Goal: Task Accomplishment & Management: Use online tool/utility

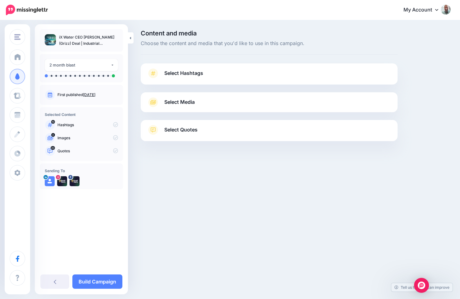
click at [217, 63] on div "Content and media Choose the content and media that you'd like to use in this c…" at bounding box center [269, 101] width 266 height 142
click at [212, 73] on link "Select Hashtags" at bounding box center [269, 76] width 244 height 16
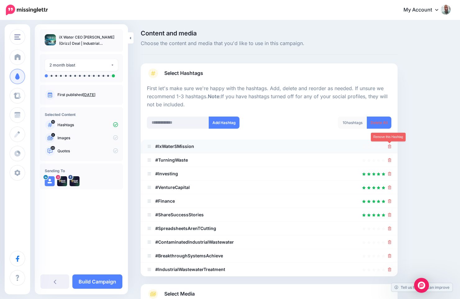
click at [388, 147] on icon at bounding box center [389, 146] width 3 height 4
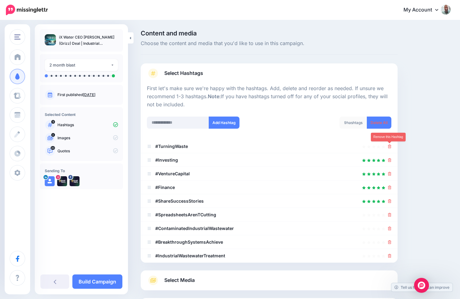
click at [388, 147] on icon at bounding box center [389, 146] width 3 height 4
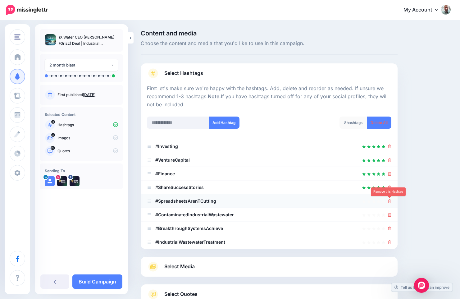
click at [389, 201] on icon at bounding box center [389, 201] width 3 height 4
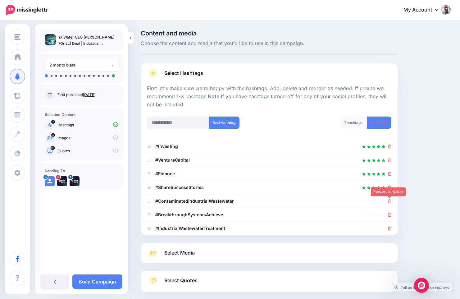
click at [389, 201] on icon at bounding box center [389, 201] width 3 height 4
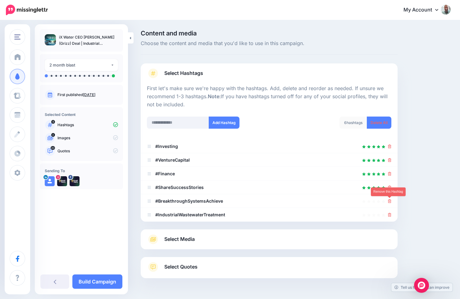
click at [389, 201] on icon at bounding box center [389, 201] width 3 height 4
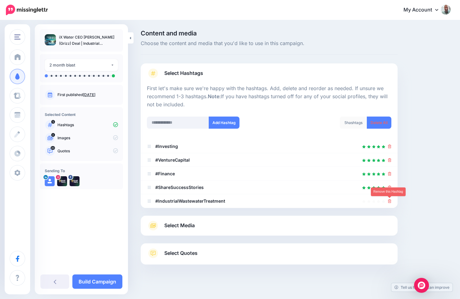
click at [389, 201] on icon at bounding box center [389, 201] width 3 height 4
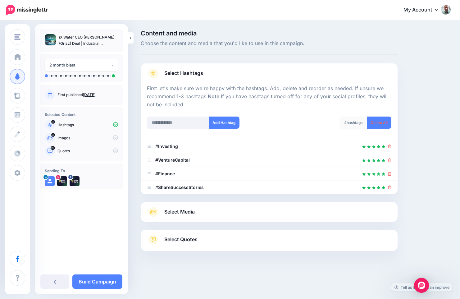
click at [224, 213] on link "Select Media" at bounding box center [269, 212] width 244 height 10
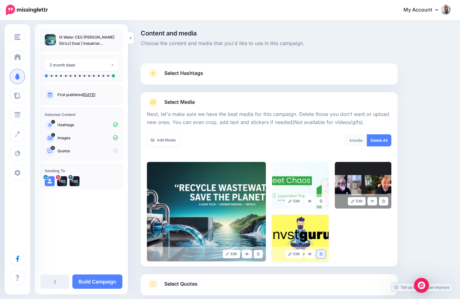
click at [321, 255] on icon at bounding box center [321, 253] width 3 height 3
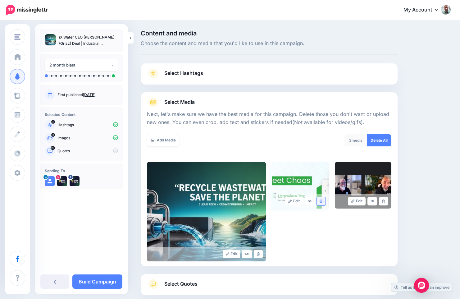
click at [321, 201] on icon at bounding box center [321, 200] width 3 height 3
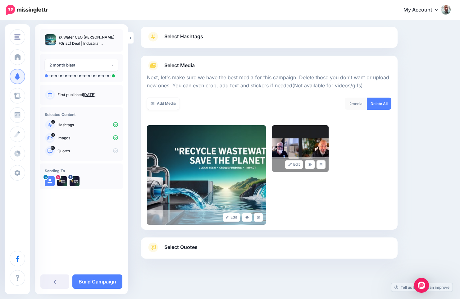
click at [172, 252] on link "Select Quotes" at bounding box center [269, 250] width 244 height 16
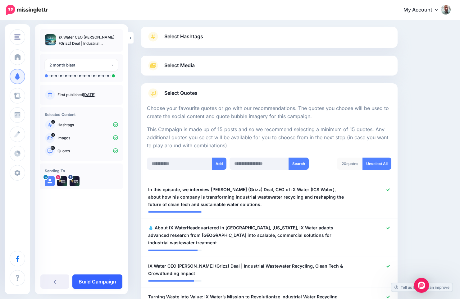
click at [109, 277] on link "Build Campaign" at bounding box center [97, 281] width 50 height 14
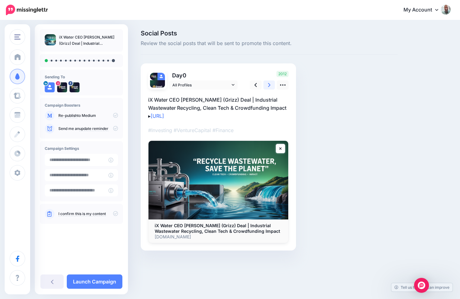
click at [270, 85] on icon at bounding box center [269, 85] width 2 height 4
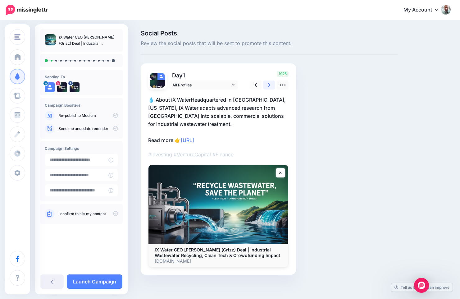
click at [270, 85] on icon at bounding box center [269, 85] width 2 height 4
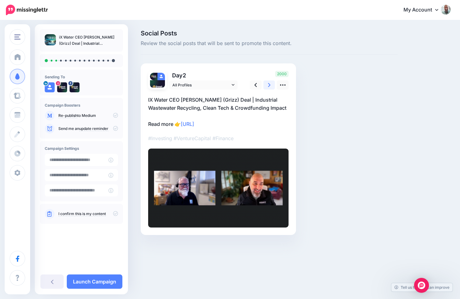
click at [270, 85] on icon at bounding box center [269, 85] width 2 height 4
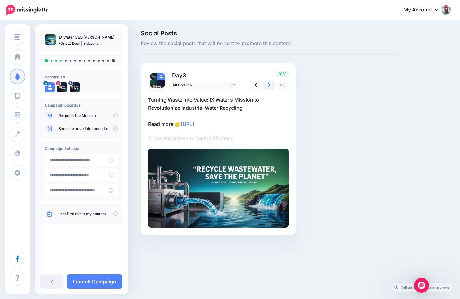
click at [270, 85] on icon at bounding box center [269, 85] width 2 height 4
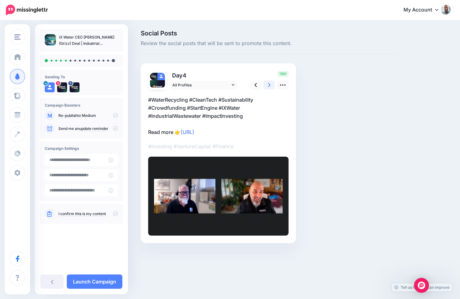
click at [270, 85] on icon at bounding box center [269, 85] width 2 height 4
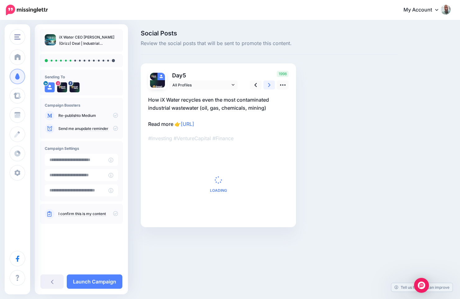
click at [270, 85] on icon at bounding box center [269, 85] width 2 height 4
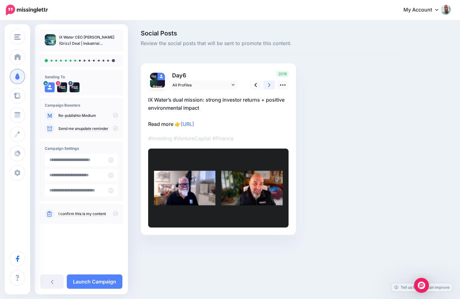
click at [270, 85] on icon at bounding box center [269, 85] width 2 height 4
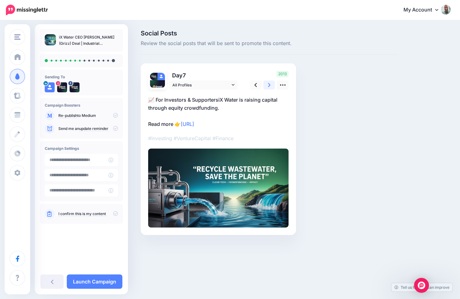
click at [270, 85] on icon at bounding box center [269, 85] width 2 height 4
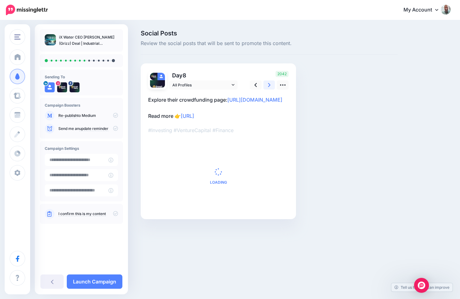
click at [270, 85] on icon at bounding box center [269, 85] width 2 height 4
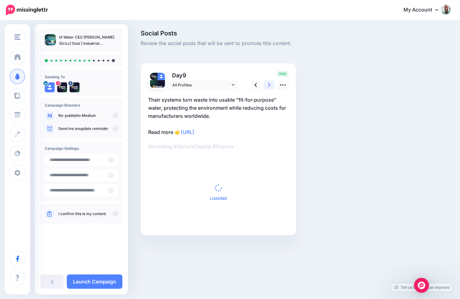
click at [270, 85] on icon at bounding box center [269, 85] width 2 height 4
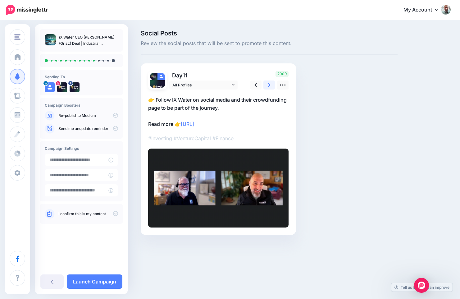
click at [270, 85] on icon at bounding box center [269, 85] width 2 height 4
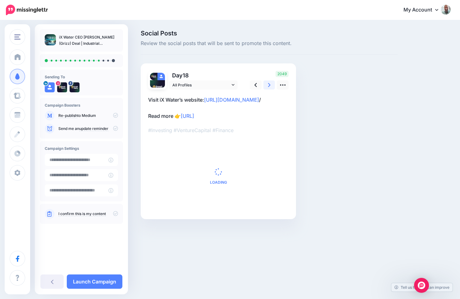
click at [270, 85] on icon at bounding box center [269, 85] width 2 height 4
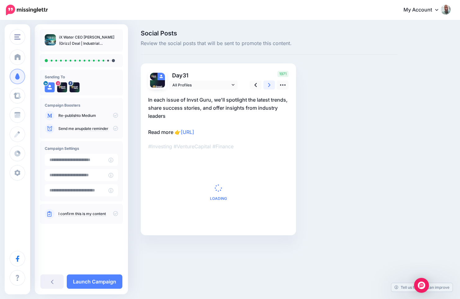
click at [270, 85] on icon at bounding box center [269, 85] width 2 height 4
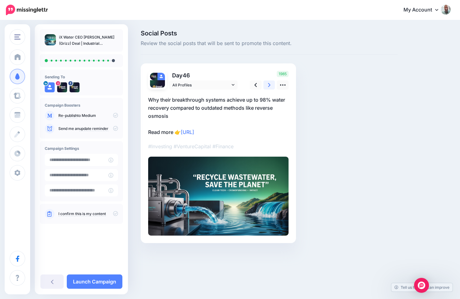
click at [270, 85] on icon at bounding box center [269, 85] width 2 height 4
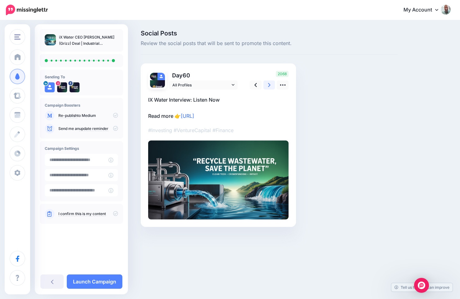
click at [270, 85] on icon at bounding box center [269, 85] width 2 height 4
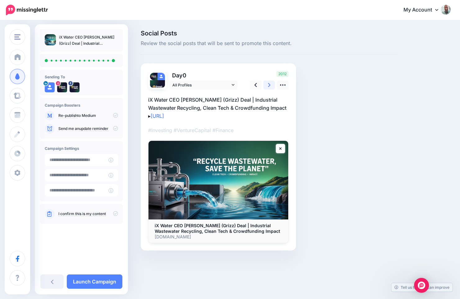
click at [270, 85] on icon at bounding box center [269, 85] width 2 height 4
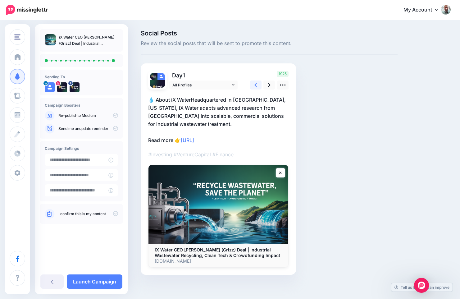
click at [256, 85] on icon at bounding box center [255, 85] width 2 height 7
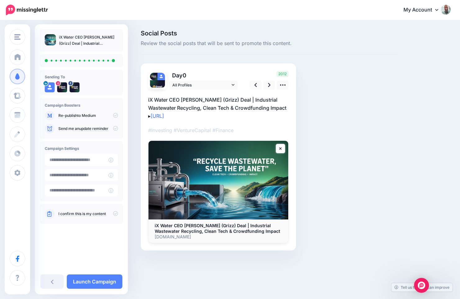
click at [117, 212] on icon at bounding box center [115, 213] width 5 height 5
click at [102, 276] on link "Launch Campaign" at bounding box center [95, 281] width 56 height 14
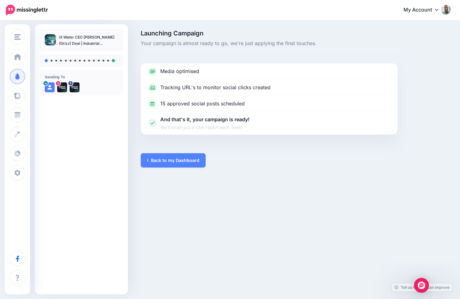
click at [456, 27] on div "Launching Campaign Your campaign is almost ready to go, we're just applying the…" at bounding box center [230, 99] width 460 height 156
